Goal: Book appointment/travel/reservation

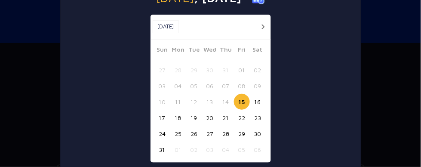
scroll to position [67, 0]
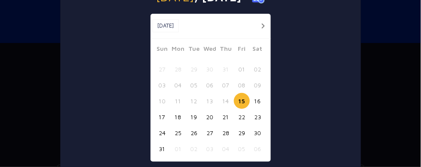
click at [263, 104] on button "16" at bounding box center [258, 101] width 16 height 16
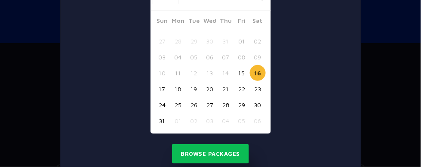
scroll to position [121, 0]
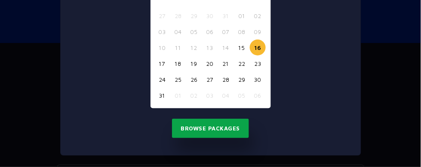
click at [246, 133] on button "Browse Packages" at bounding box center [210, 129] width 77 height 20
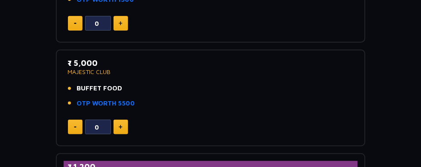
scroll to position [575, 0]
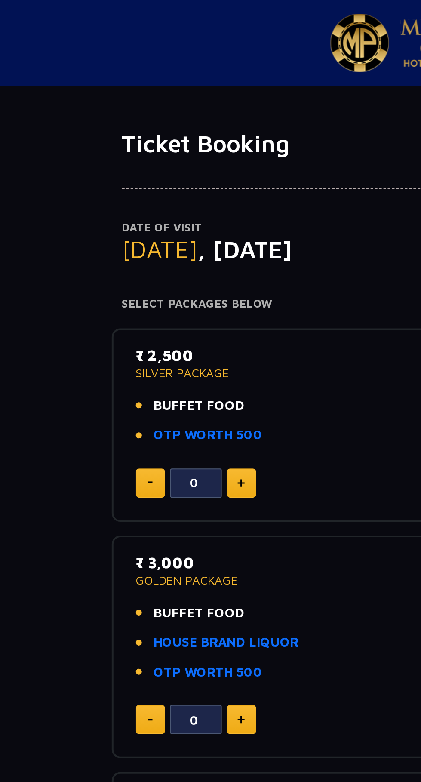
click at [178, 25] on img at bounding box center [180, 21] width 30 height 29
